Goal: Use online tool/utility: Utilize a website feature to perform a specific function

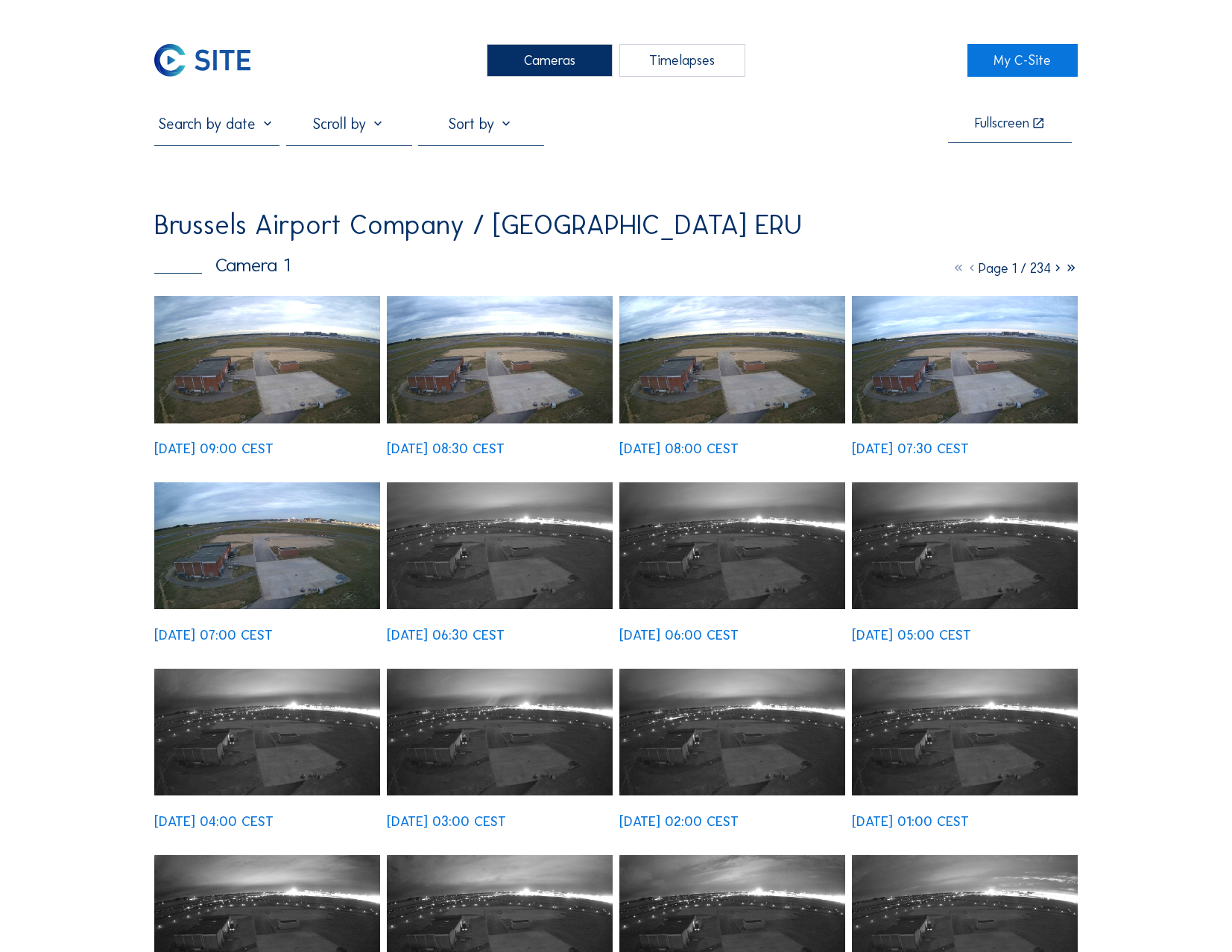
click at [534, 58] on div "Cameras" at bounding box center [550, 60] width 126 height 33
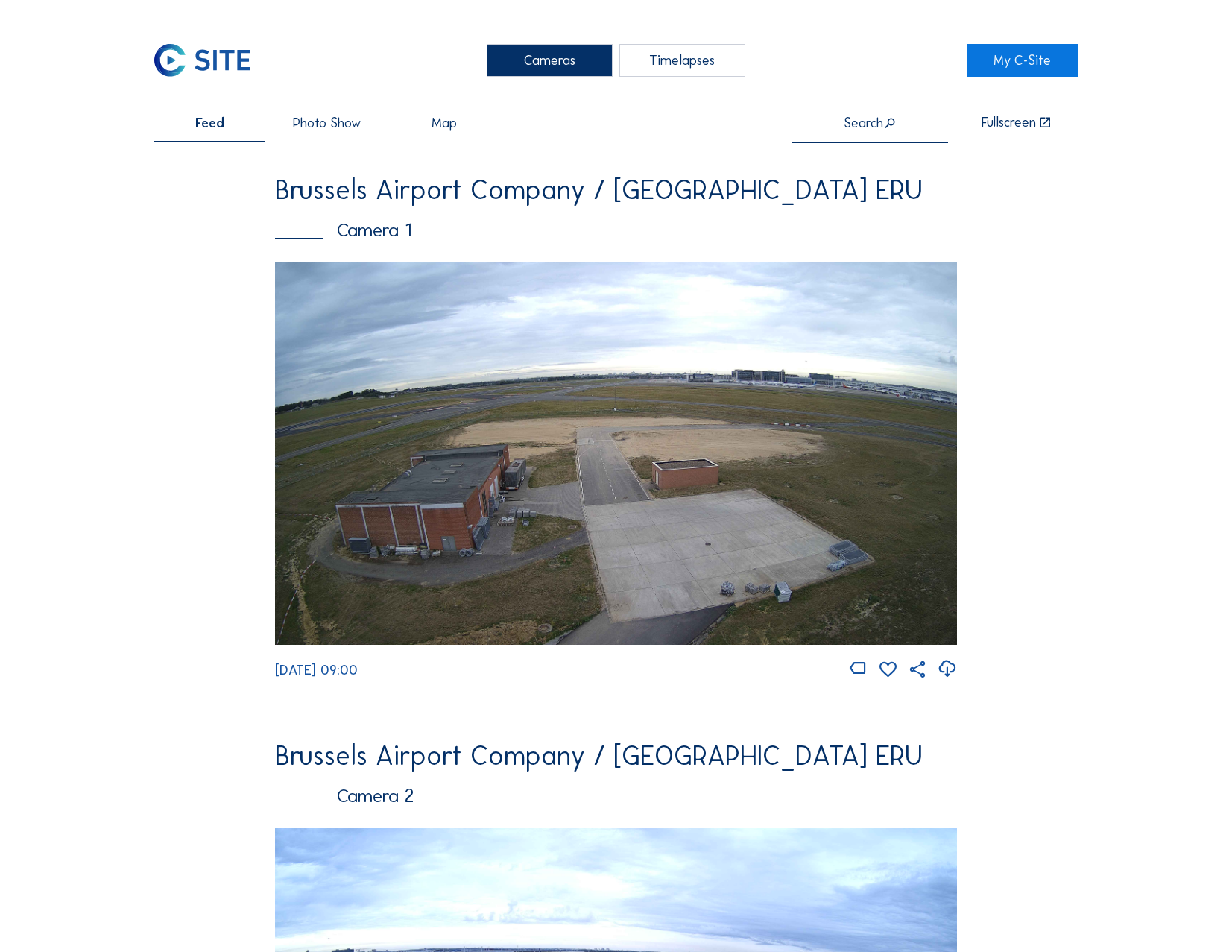
click at [691, 490] on img at bounding box center [616, 453] width 682 height 383
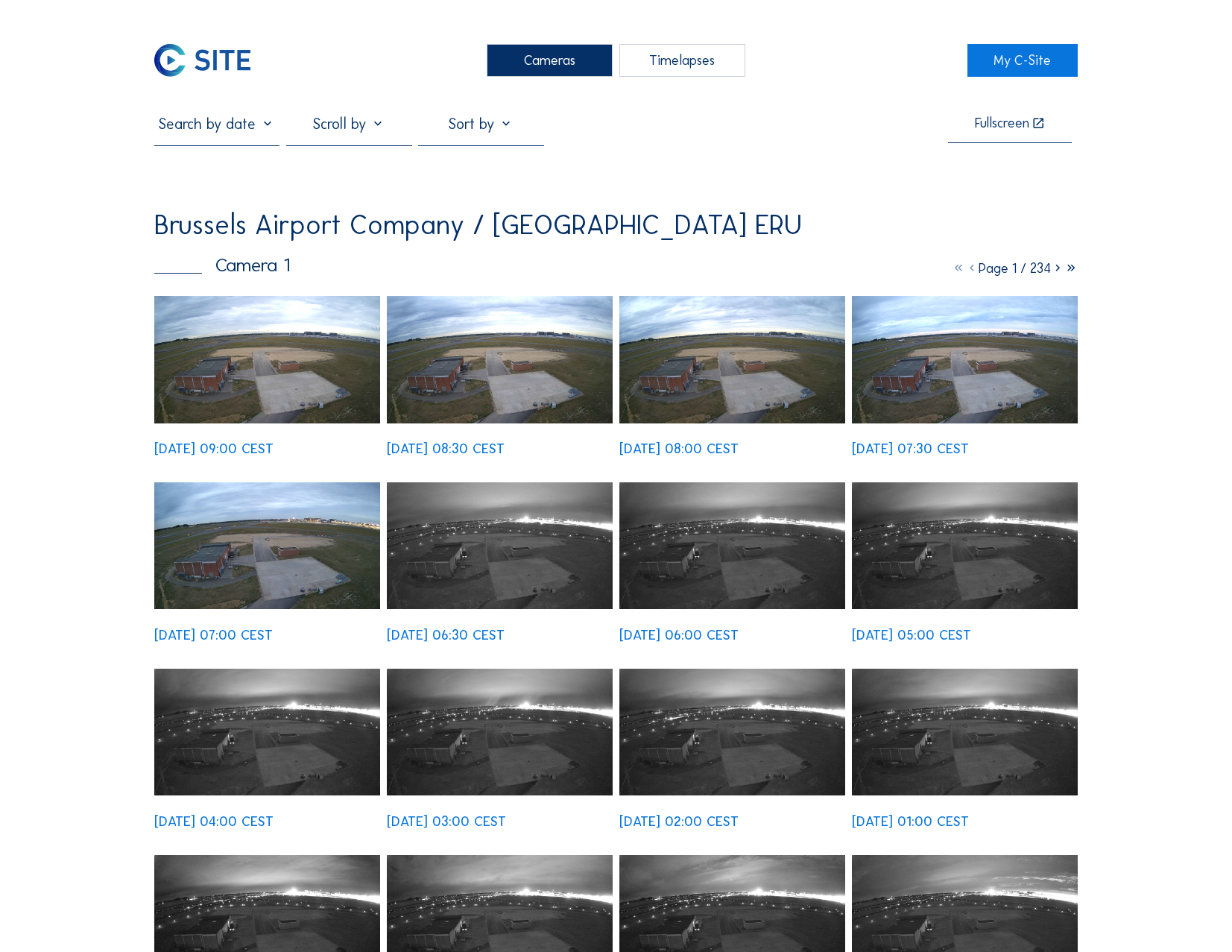
click at [300, 379] on img at bounding box center [267, 359] width 226 height 127
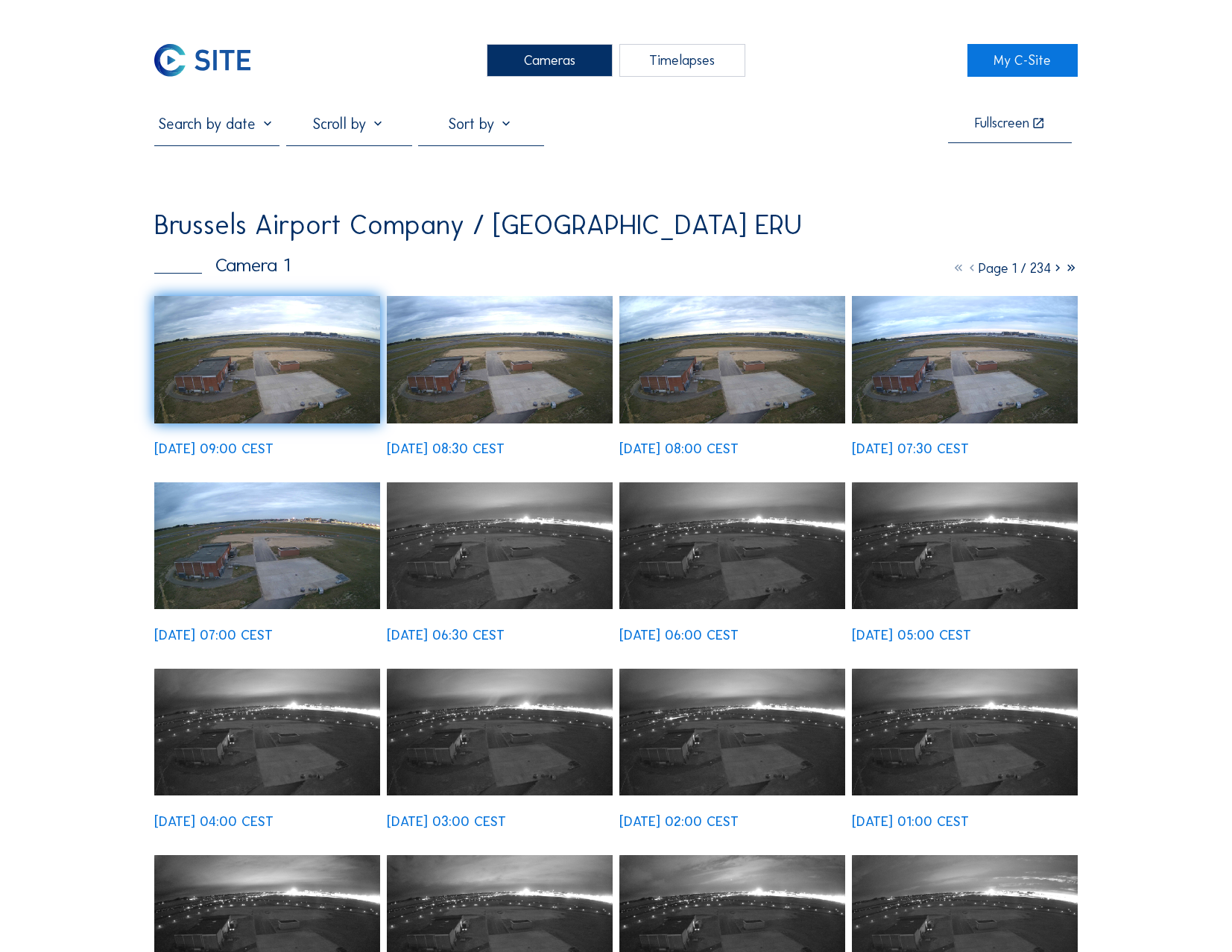
click at [50, 66] on div "Cameras Timelapses My C-Site Fullscreen Brussels Airport Company / [GEOGRAPHIC_…" at bounding box center [616, 934] width 1232 height 1868
click at [542, 63] on div "Cameras" at bounding box center [550, 60] width 126 height 33
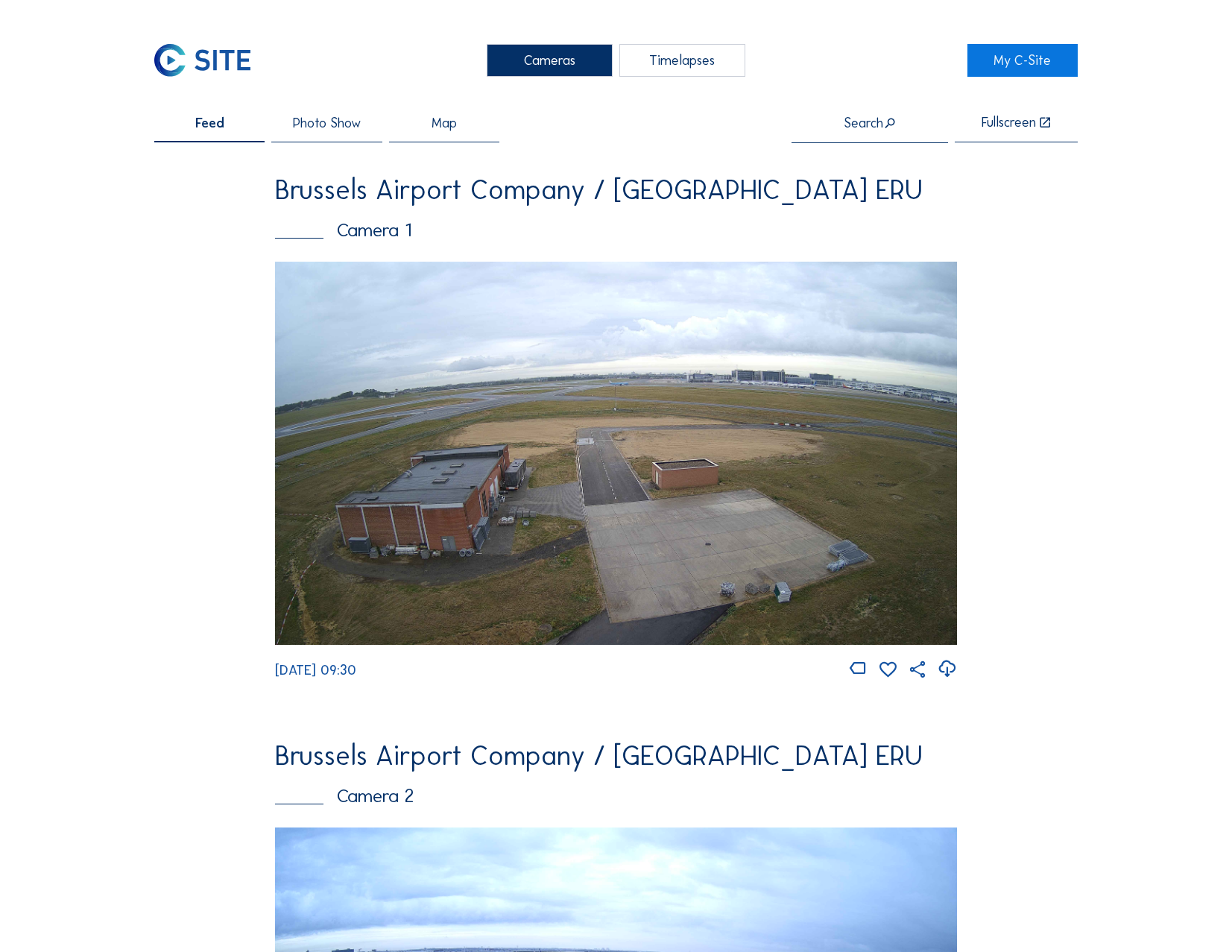
click at [581, 364] on img at bounding box center [616, 453] width 682 height 383
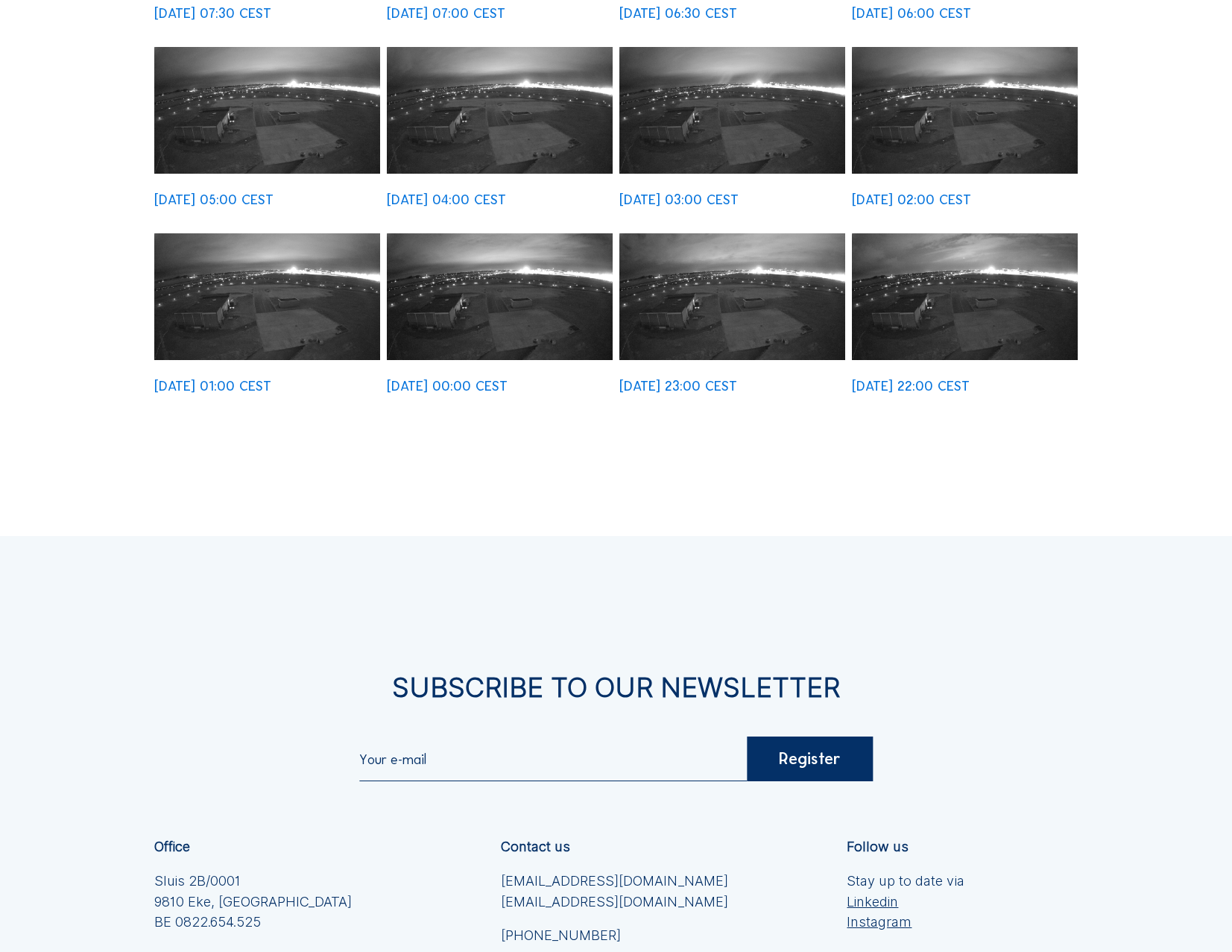
click at [978, 343] on img at bounding box center [965, 297] width 226 height 127
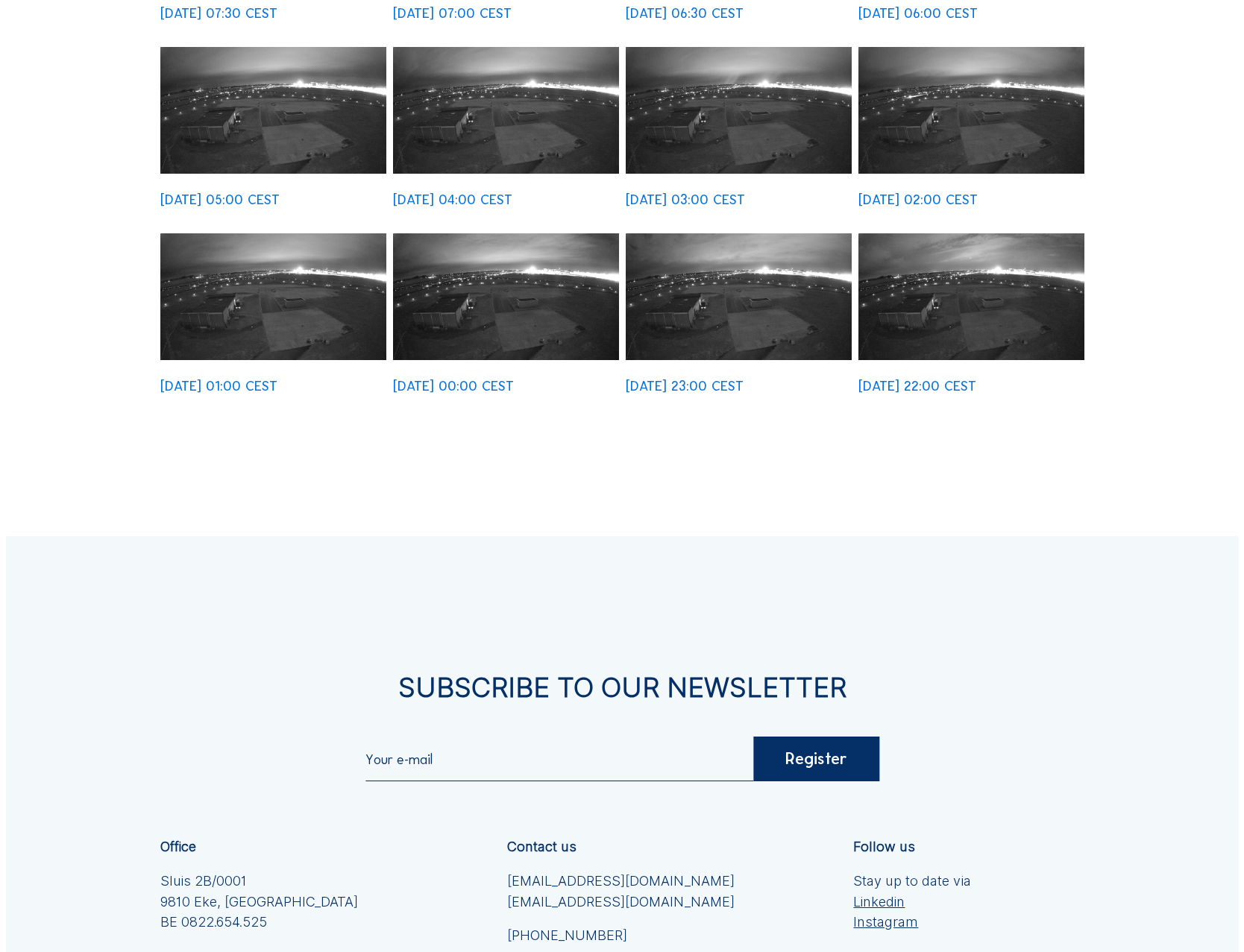
scroll to position [624, 0]
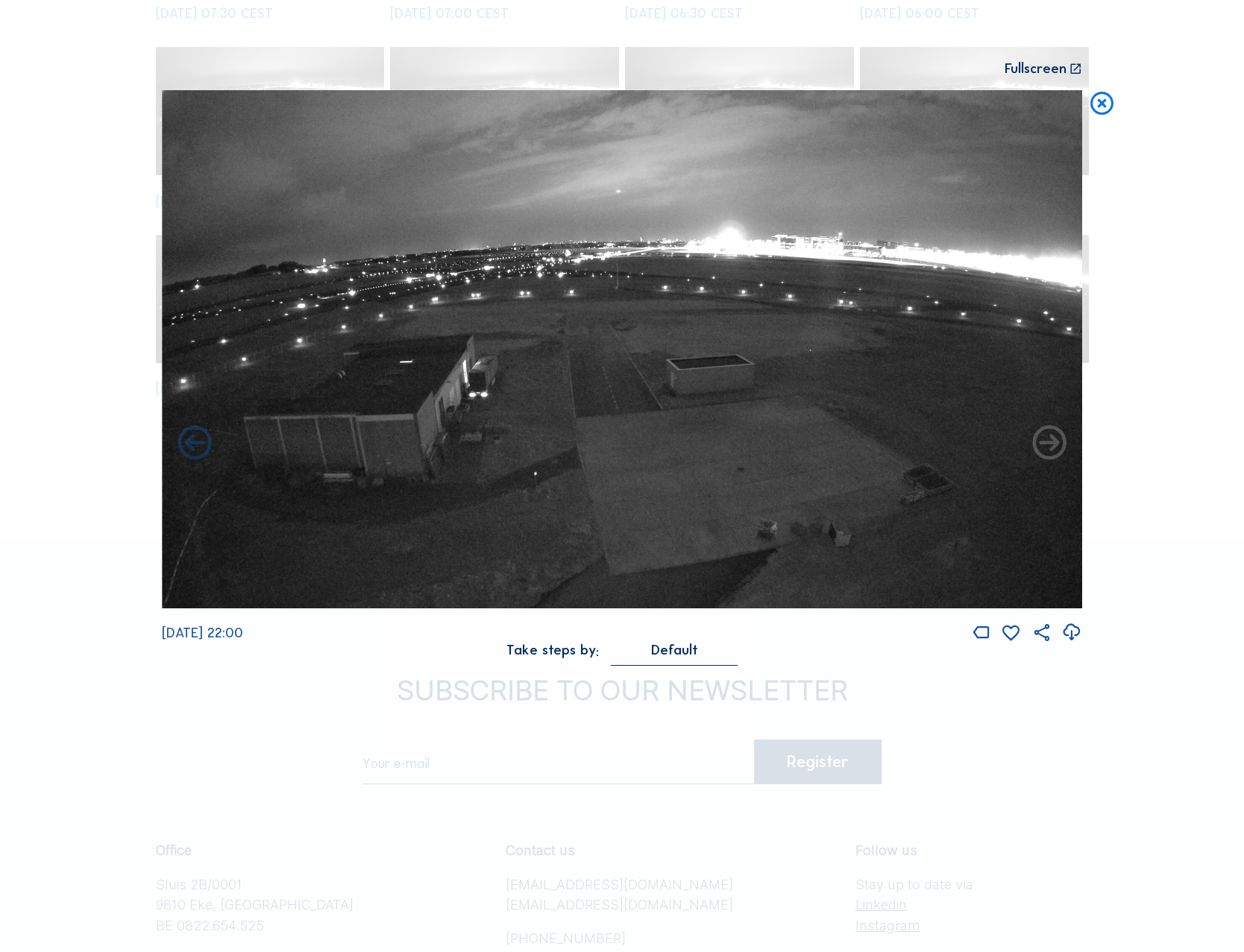
click at [1049, 449] on icon at bounding box center [1049, 443] width 41 height 41
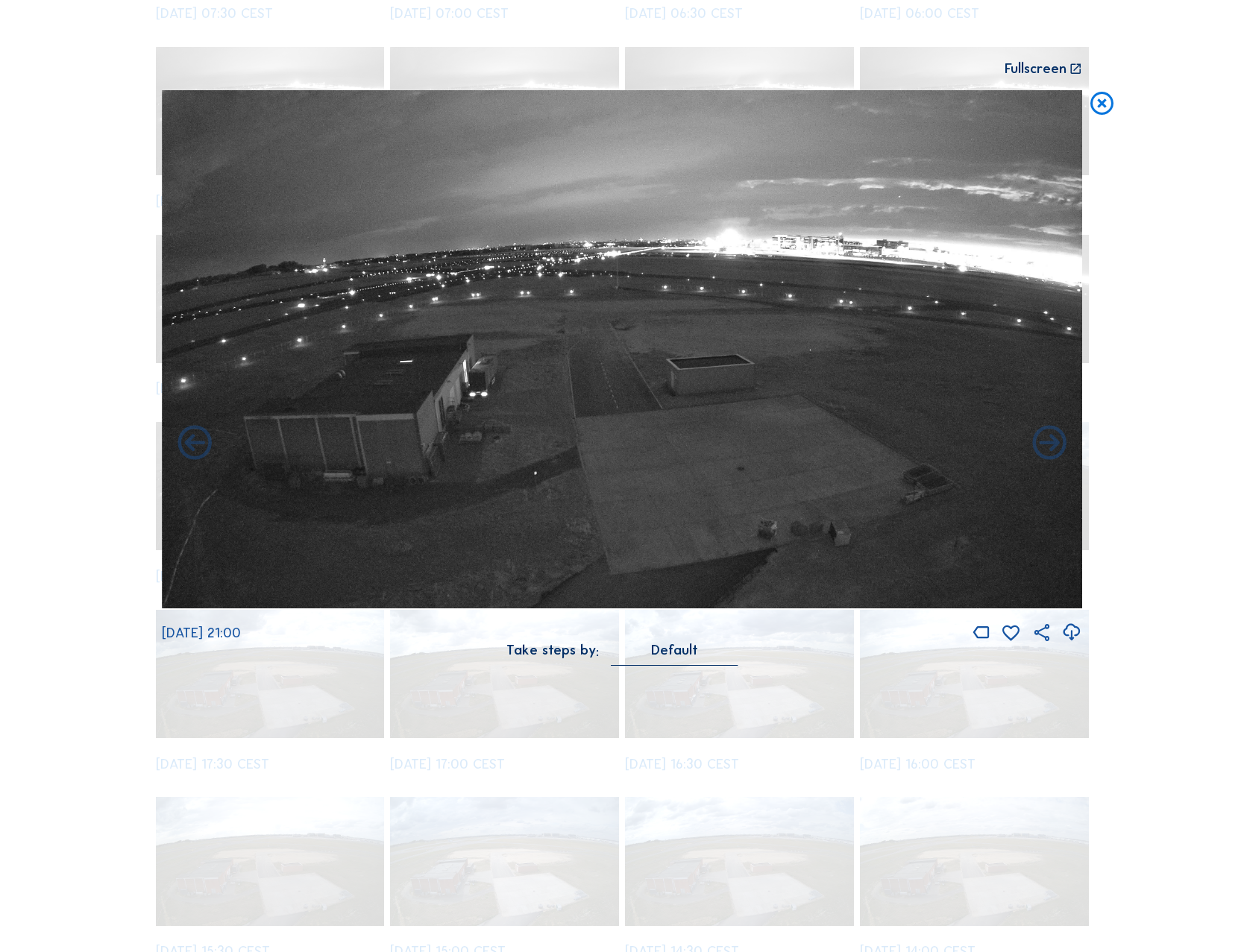
click at [1200, 338] on div "Scroll to travel through time | Press 'Alt' Button + Scroll to Zoom | Click and…" at bounding box center [622, 476] width 1244 height 952
click at [1108, 102] on icon at bounding box center [1102, 104] width 27 height 28
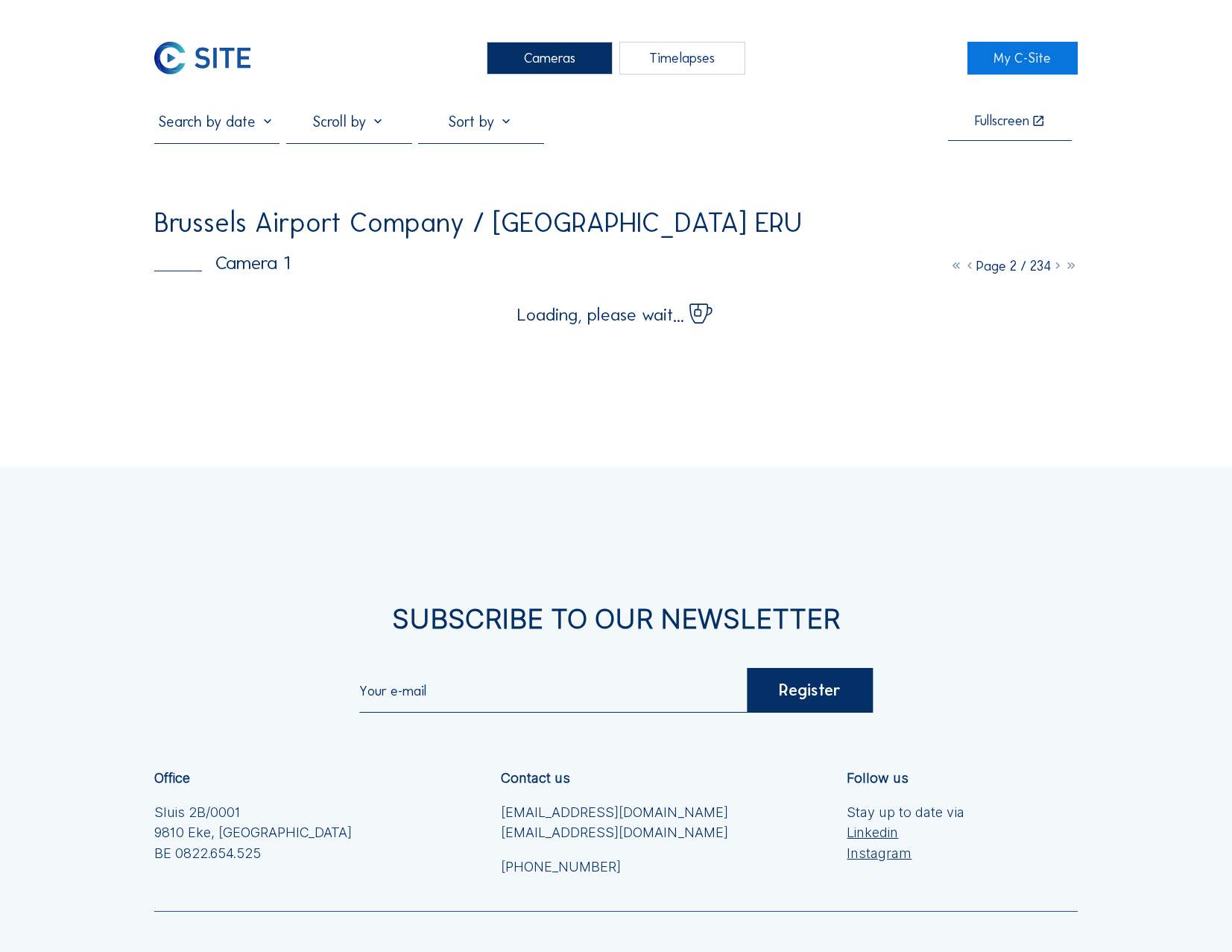
scroll to position [0, 0]
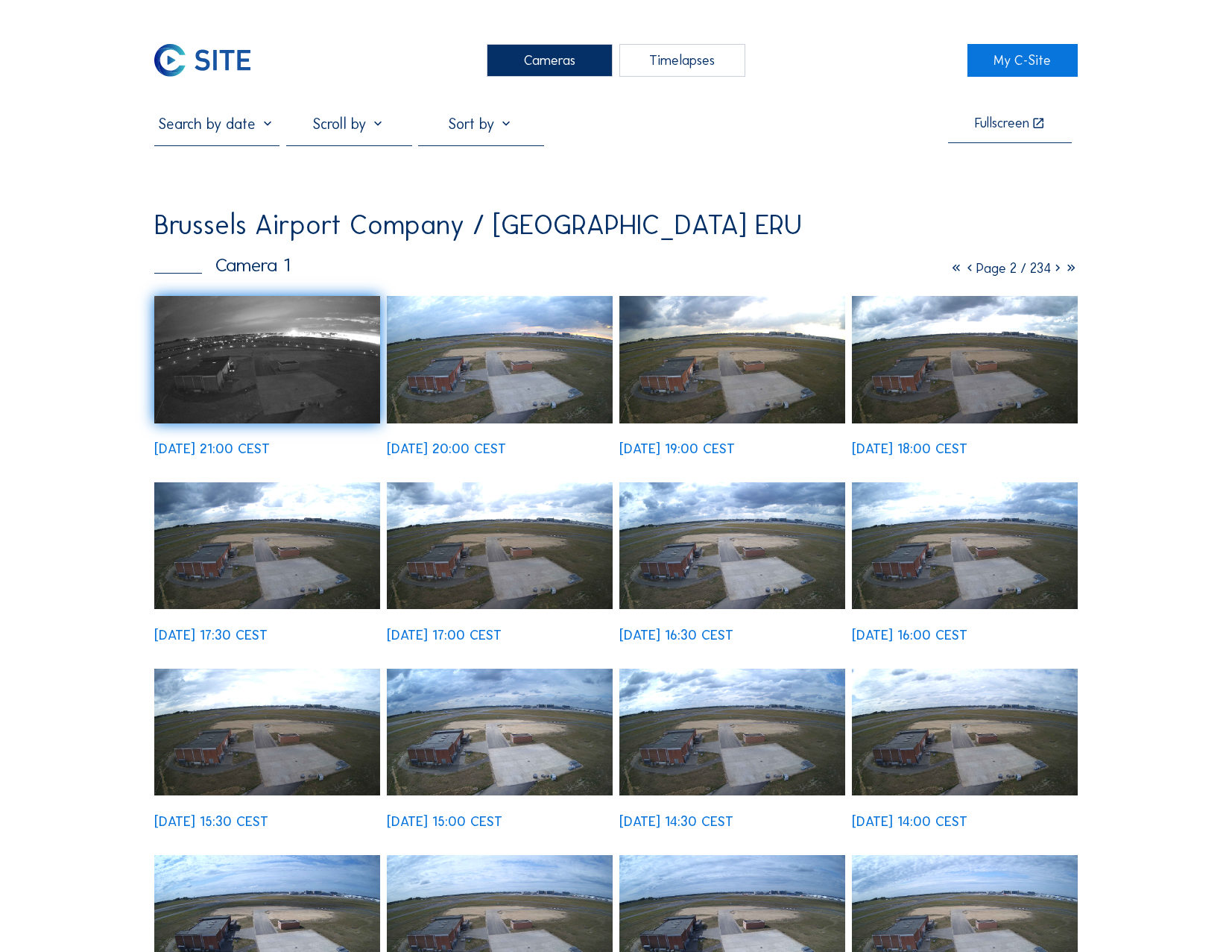
click at [700, 65] on div "Timelapses" at bounding box center [683, 60] width 126 height 33
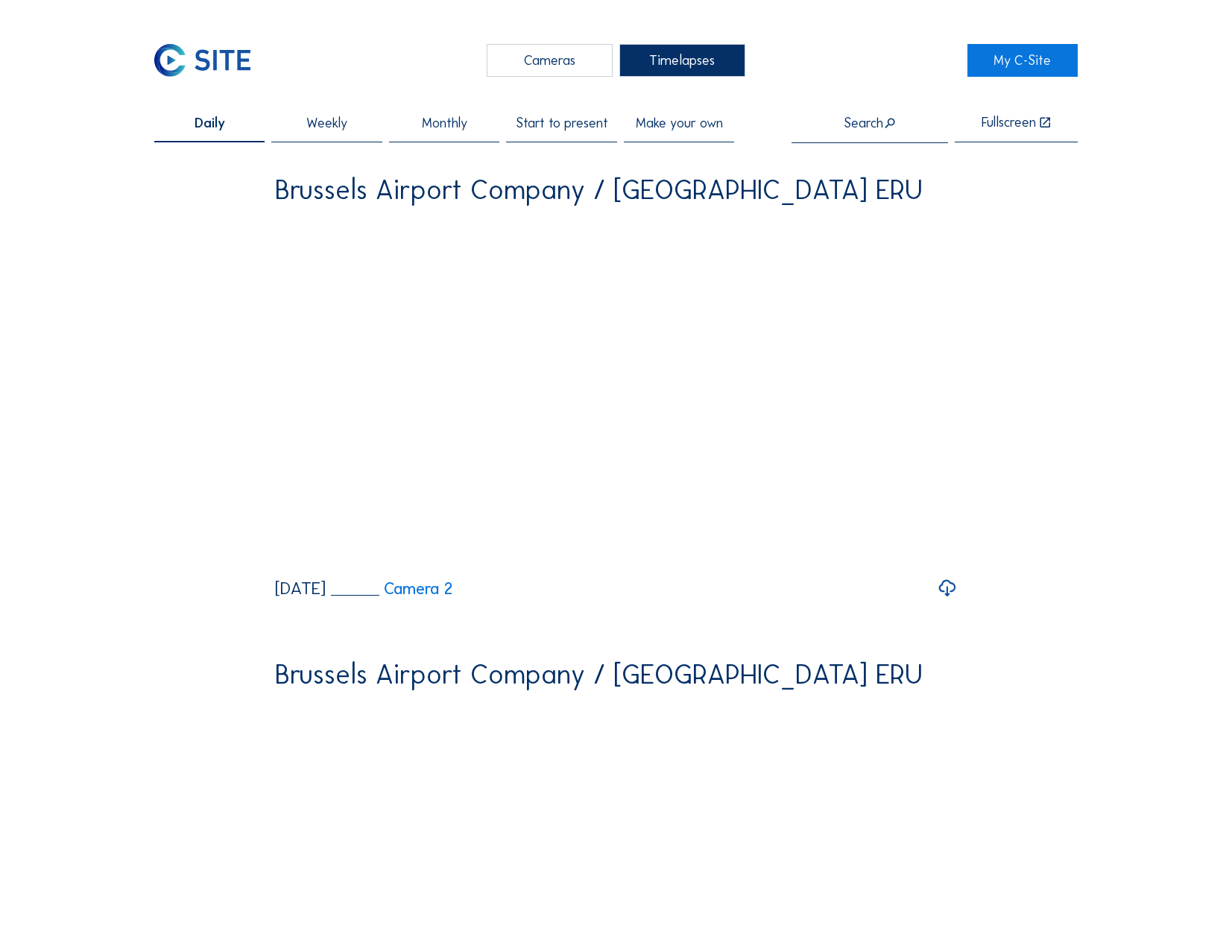
click at [691, 124] on span "Make your own" at bounding box center [680, 123] width 88 height 14
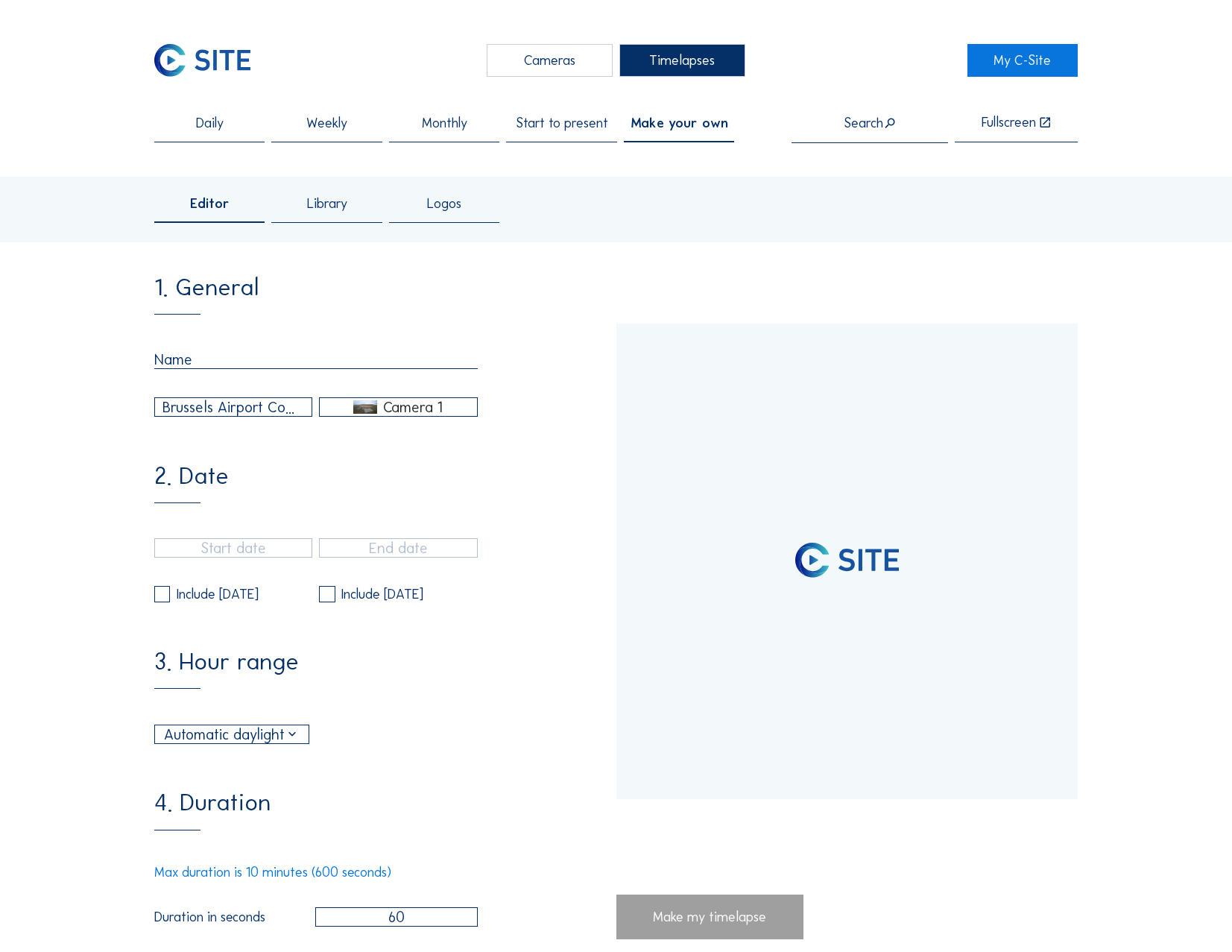
type input "[DATE] 16:35"
type input "[DATE] 09:30"
